Goal: Task Accomplishment & Management: Manage account settings

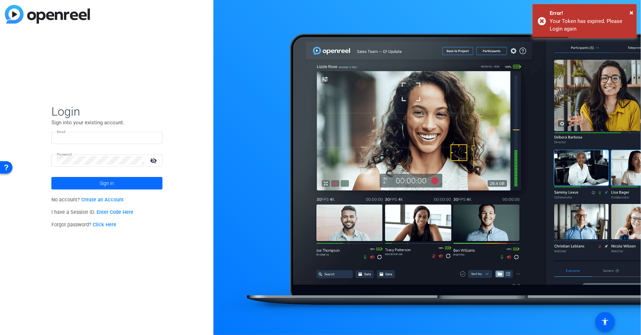
type input "[EMAIL_ADDRESS][PERSON_NAME][DOMAIN_NAME]"
click at [101, 181] on span "Sign in" at bounding box center [107, 183] width 14 height 17
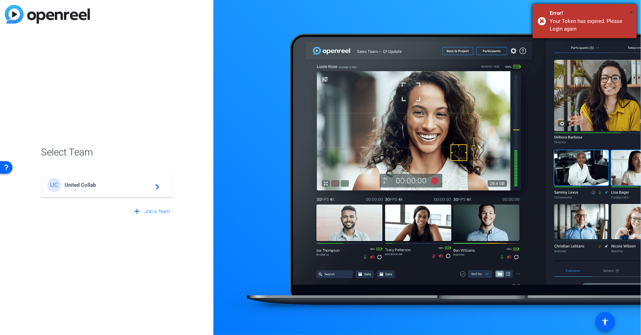
click at [631, 11] on span "×" at bounding box center [632, 12] width 4 height 8
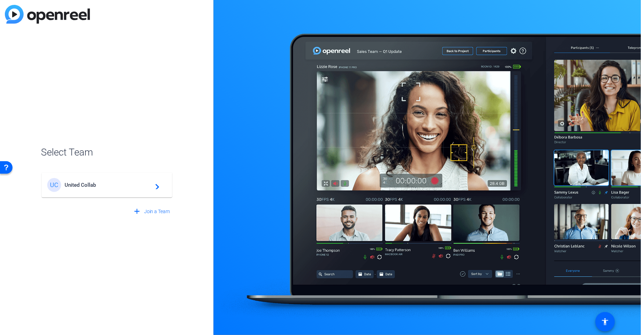
click at [94, 186] on span "United Collab" at bounding box center [108, 185] width 87 height 6
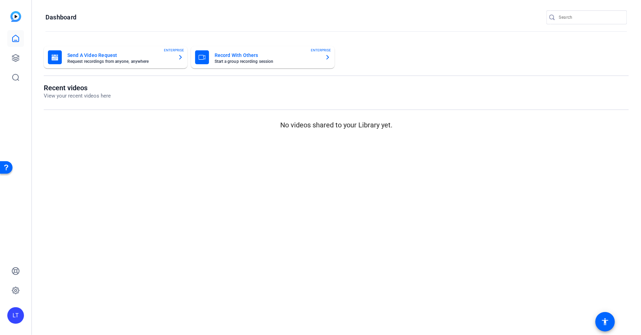
click at [17, 316] on div "LT" at bounding box center [15, 316] width 17 height 17
click at [79, 310] on mat-icon "logout" at bounding box center [83, 310] width 8 height 8
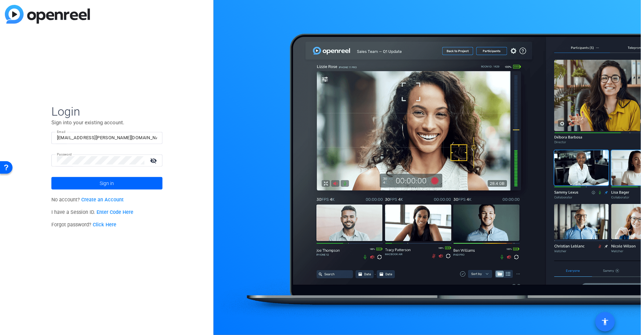
click at [608, 323] on mat-icon "accessibility" at bounding box center [606, 322] width 8 height 8
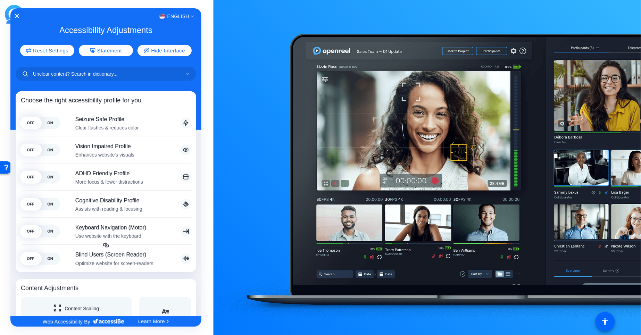
click at [211, 116] on div at bounding box center [320, 167] width 641 height 335
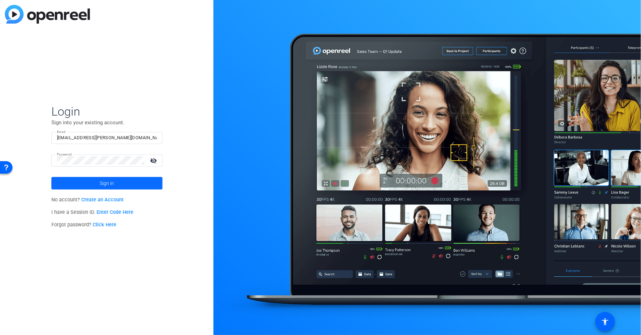
click at [97, 183] on span at bounding box center [106, 183] width 111 height 17
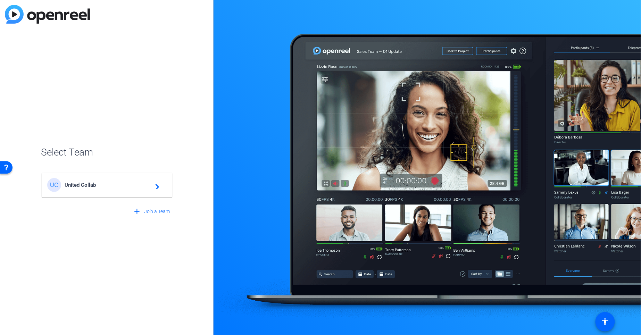
click at [95, 184] on span "United Collab" at bounding box center [108, 185] width 87 height 6
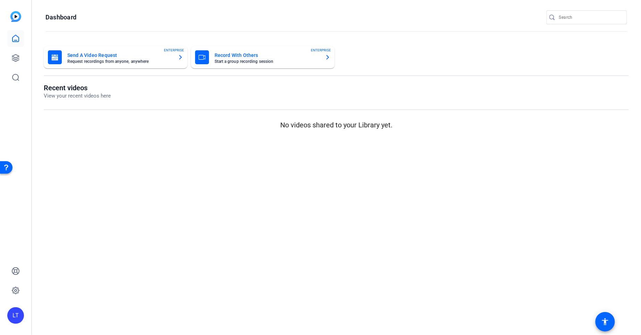
click at [8, 168] on div "Open Resource Center" at bounding box center [6, 167] width 6 height 6
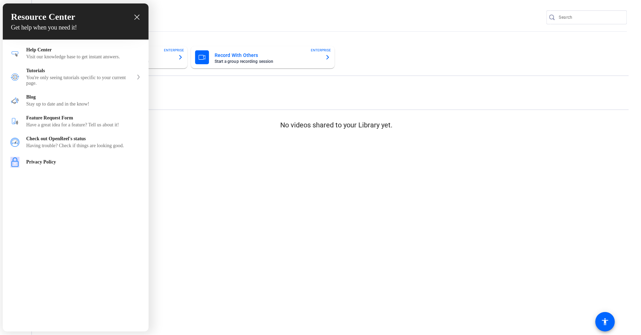
click at [137, 15] on icon "close resource center" at bounding box center [136, 17] width 5 height 5
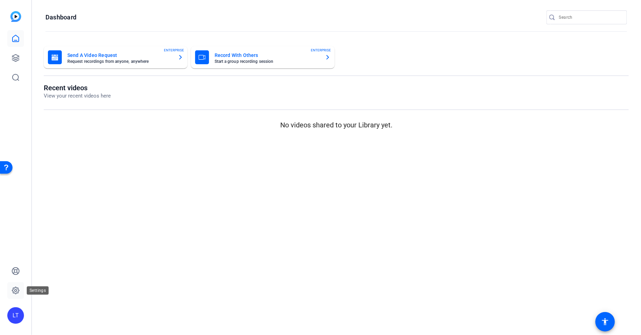
click at [14, 290] on icon at bounding box center [15, 291] width 8 height 8
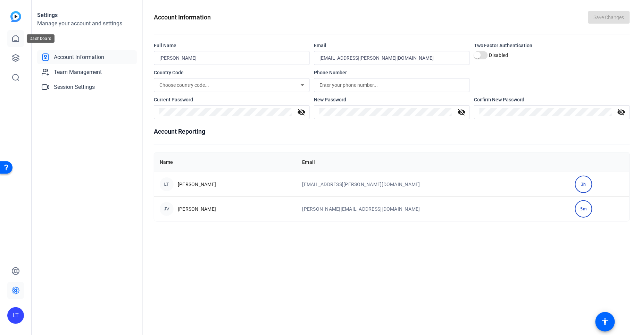
click at [16, 38] on icon at bounding box center [15, 38] width 8 height 8
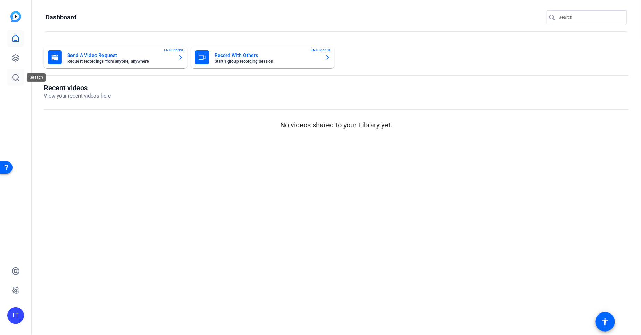
click at [16, 75] on icon at bounding box center [15, 77] width 8 height 8
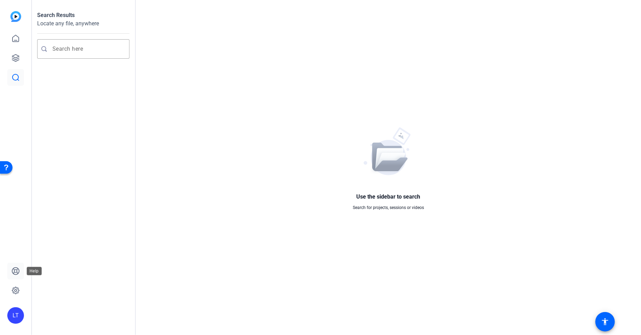
click at [16, 272] on icon at bounding box center [15, 271] width 8 height 8
click at [14, 316] on div "LT" at bounding box center [15, 316] width 17 height 17
click at [79, 309] on mat-icon "logout" at bounding box center [83, 310] width 8 height 8
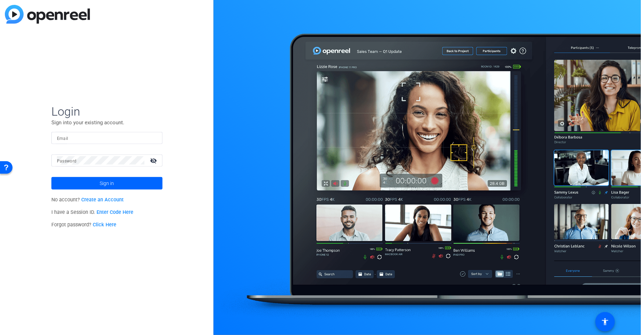
type input "[EMAIL_ADDRESS][PERSON_NAME][DOMAIN_NAME]"
click at [111, 183] on span "Sign in" at bounding box center [107, 183] width 14 height 17
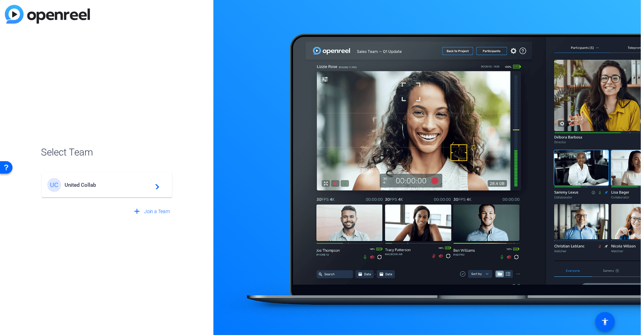
click at [85, 180] on div "UC United Collab navigate_next" at bounding box center [107, 185] width 120 height 14
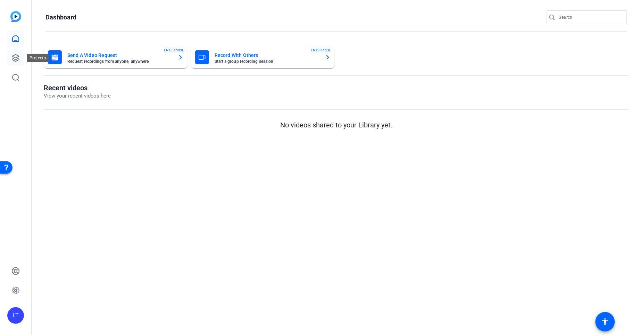
click at [16, 56] on icon at bounding box center [15, 58] width 8 height 8
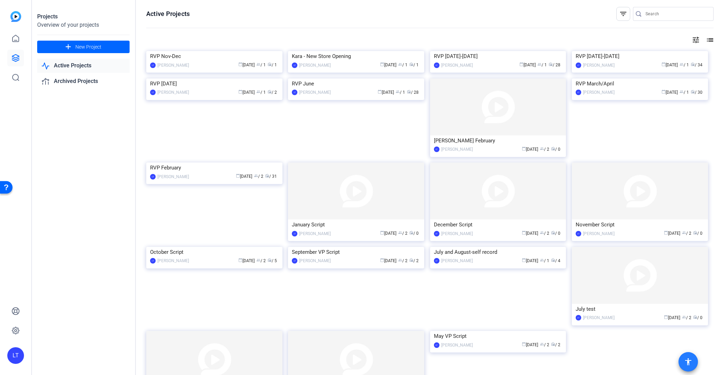
click at [641, 335] on mat-icon "accessibility" at bounding box center [688, 362] width 8 height 8
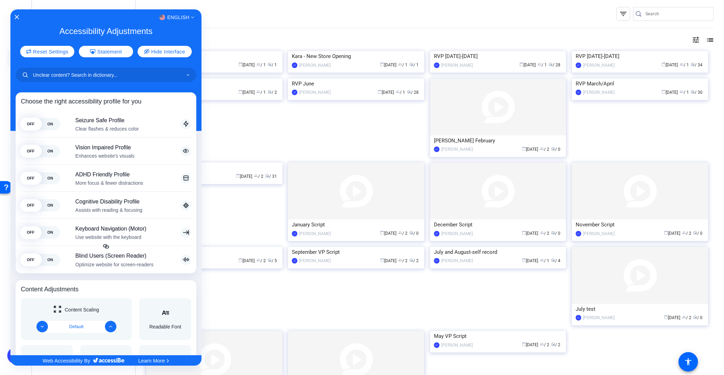
click at [620, 12] on div at bounding box center [362, 187] width 724 height 375
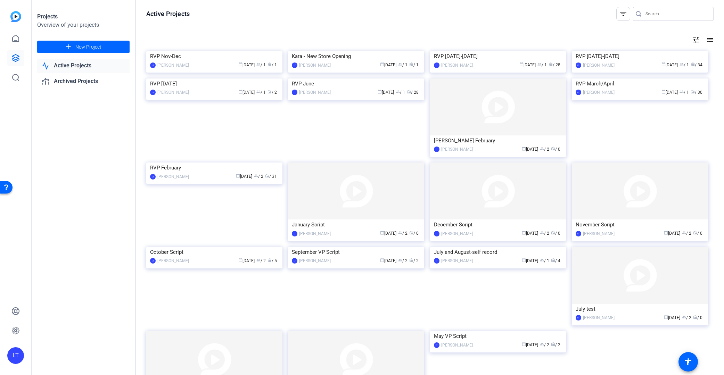
click at [619, 12] on mat-icon "filter_list" at bounding box center [623, 14] width 8 height 8
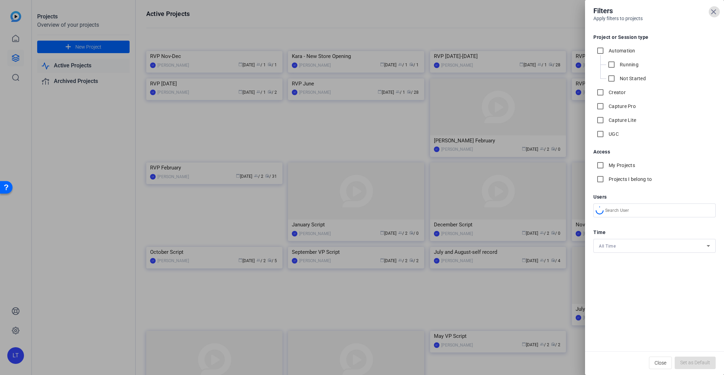
click at [562, 16] on div at bounding box center [362, 187] width 724 height 375
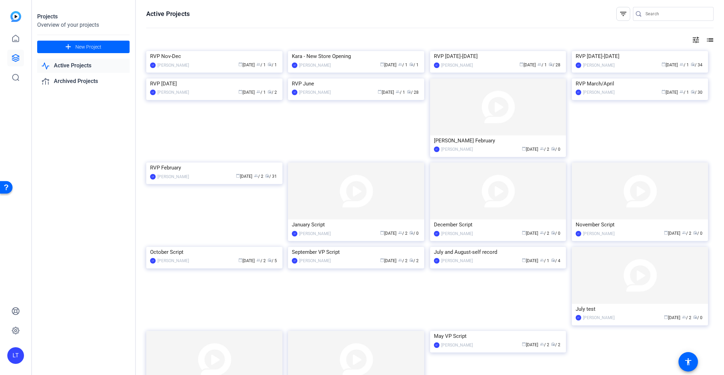
click at [641, 39] on mat-icon "list" at bounding box center [709, 40] width 8 height 8
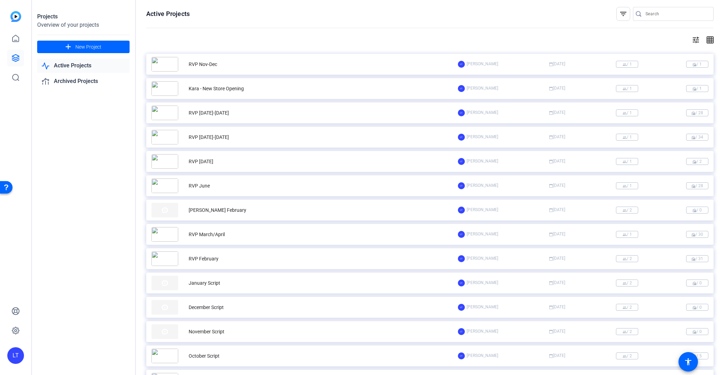
click at [641, 39] on mat-icon "grid_on" at bounding box center [709, 40] width 8 height 8
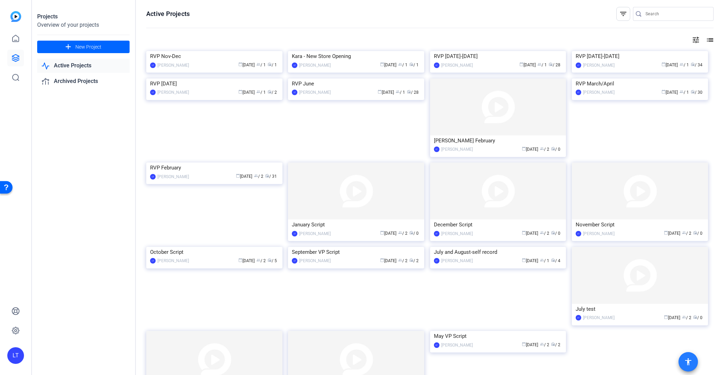
click at [641, 335] on mat-icon "accessibility" at bounding box center [688, 362] width 8 height 8
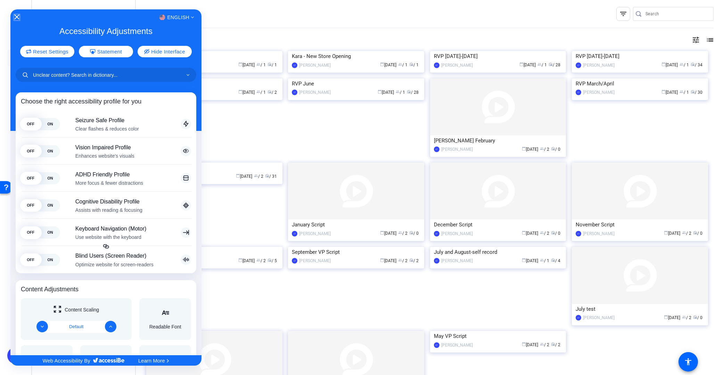
click at [18, 15] on icon "Close Accessibility Interface" at bounding box center [16, 17] width 5 height 5
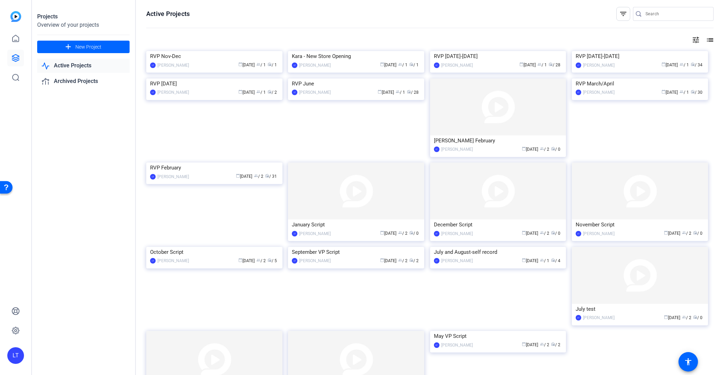
click at [16, 335] on div "LT" at bounding box center [15, 356] width 17 height 17
click at [15, 99] on div at bounding box center [362, 187] width 724 height 375
click at [7, 186] on div "Open Resource Center" at bounding box center [6, 188] width 6 height 6
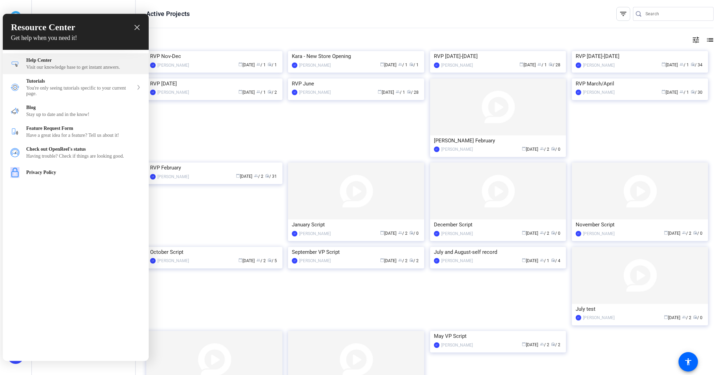
click at [36, 62] on div "Help Center" at bounding box center [83, 61] width 115 height 6
click at [136, 27] on icon "close resource center" at bounding box center [136, 27] width 5 height 5
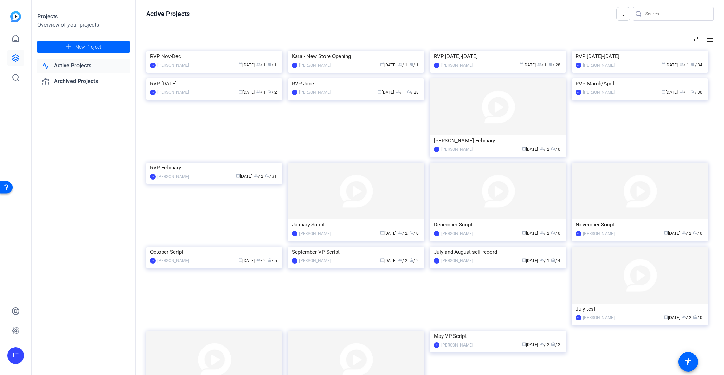
click at [619, 14] on mat-icon "filter_list" at bounding box center [623, 14] width 8 height 8
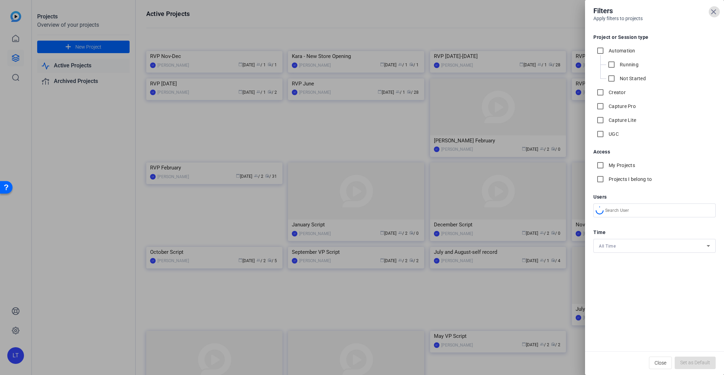
click at [544, 15] on div at bounding box center [362, 187] width 724 height 375
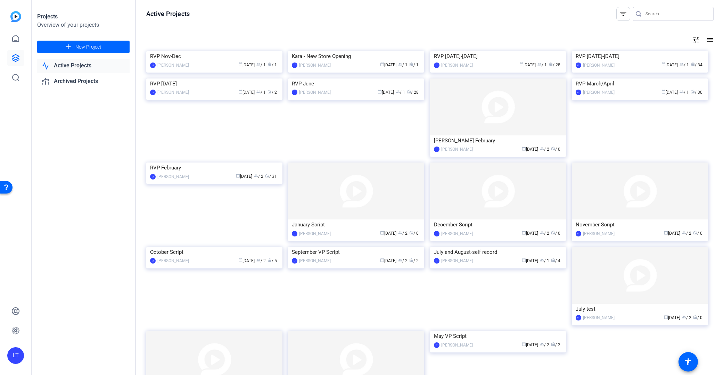
click at [641, 39] on mat-icon "list" at bounding box center [709, 40] width 8 height 8
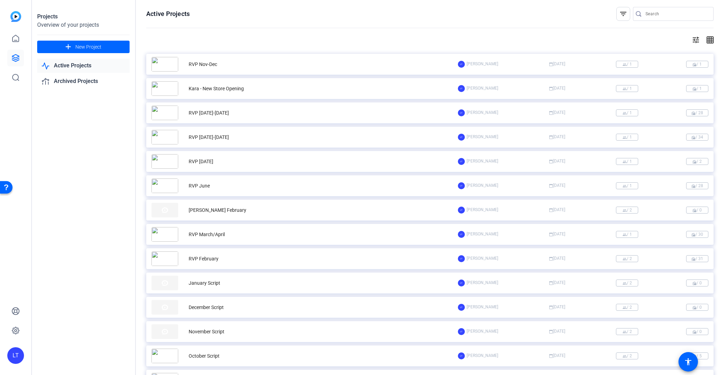
click at [641, 39] on mat-icon "grid_on" at bounding box center [709, 40] width 8 height 8
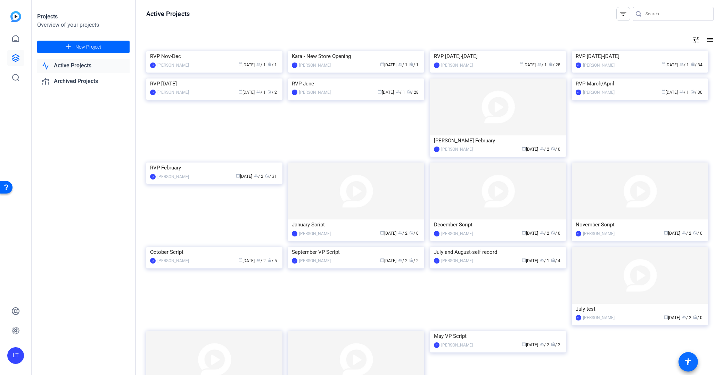
click at [641, 335] on mat-icon "accessibility" at bounding box center [688, 362] width 8 height 8
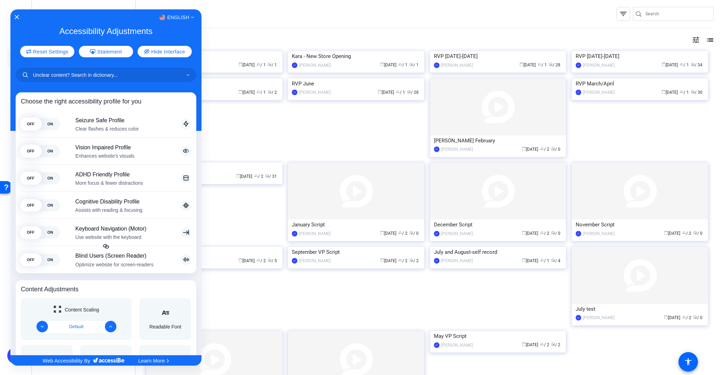
click at [213, 10] on div at bounding box center [362, 187] width 724 height 375
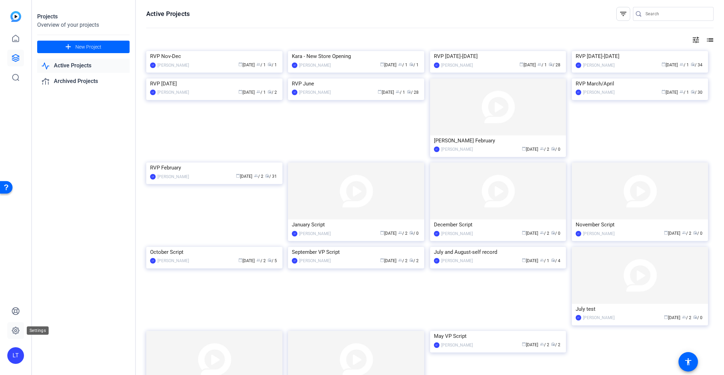
click at [13, 328] on icon at bounding box center [15, 330] width 7 height 7
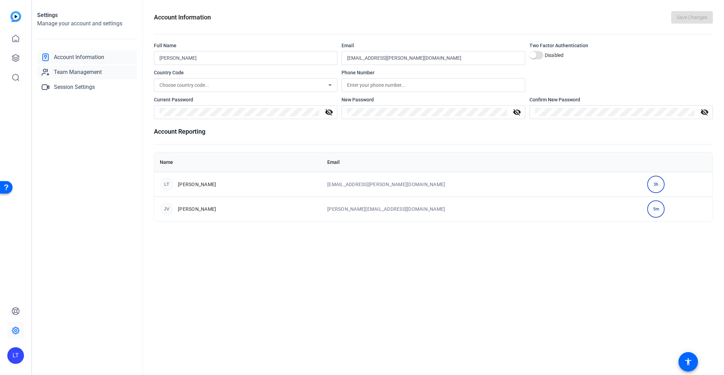
click at [88, 67] on link "Team Management" at bounding box center [87, 72] width 100 height 14
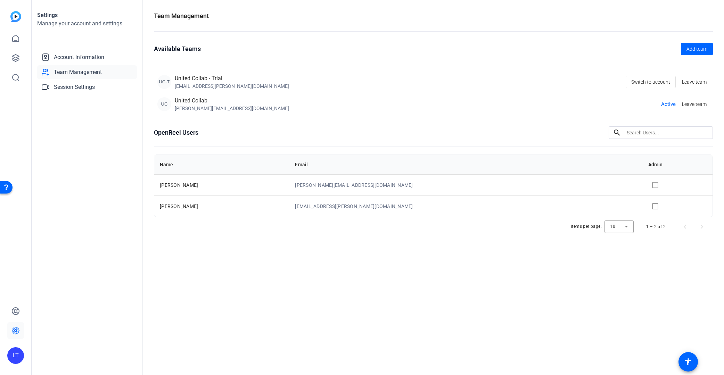
click at [57, 20] on h2 "Manage your account and settings" at bounding box center [87, 23] width 100 height 8
click at [67, 56] on span "Account Information" at bounding box center [79, 57] width 50 height 8
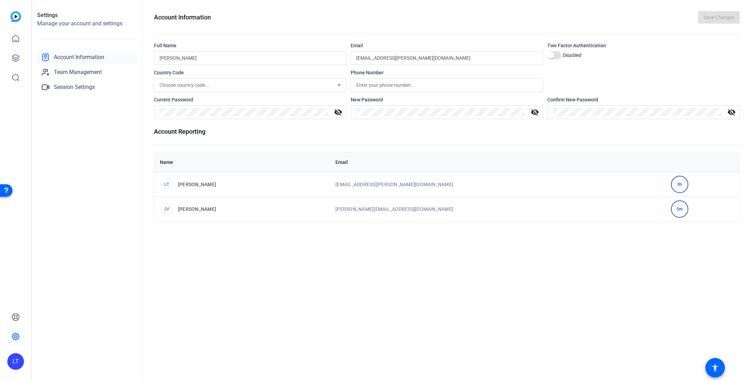
click at [641, 184] on div "3h" at bounding box center [679, 184] width 17 height 17
click at [15, 19] on img at bounding box center [15, 16] width 11 height 11
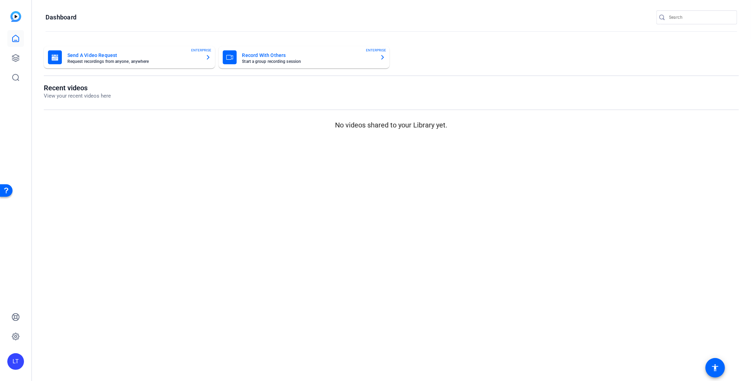
click at [14, 335] on div "LT" at bounding box center [15, 361] width 17 height 17
click at [18, 314] on div at bounding box center [375, 190] width 751 height 381
click at [17, 317] on icon at bounding box center [15, 317] width 7 height 7
click at [641, 335] on mat-icon "accessibility" at bounding box center [715, 368] width 8 height 8
